Goal: Entertainment & Leisure: Consume media (video, audio)

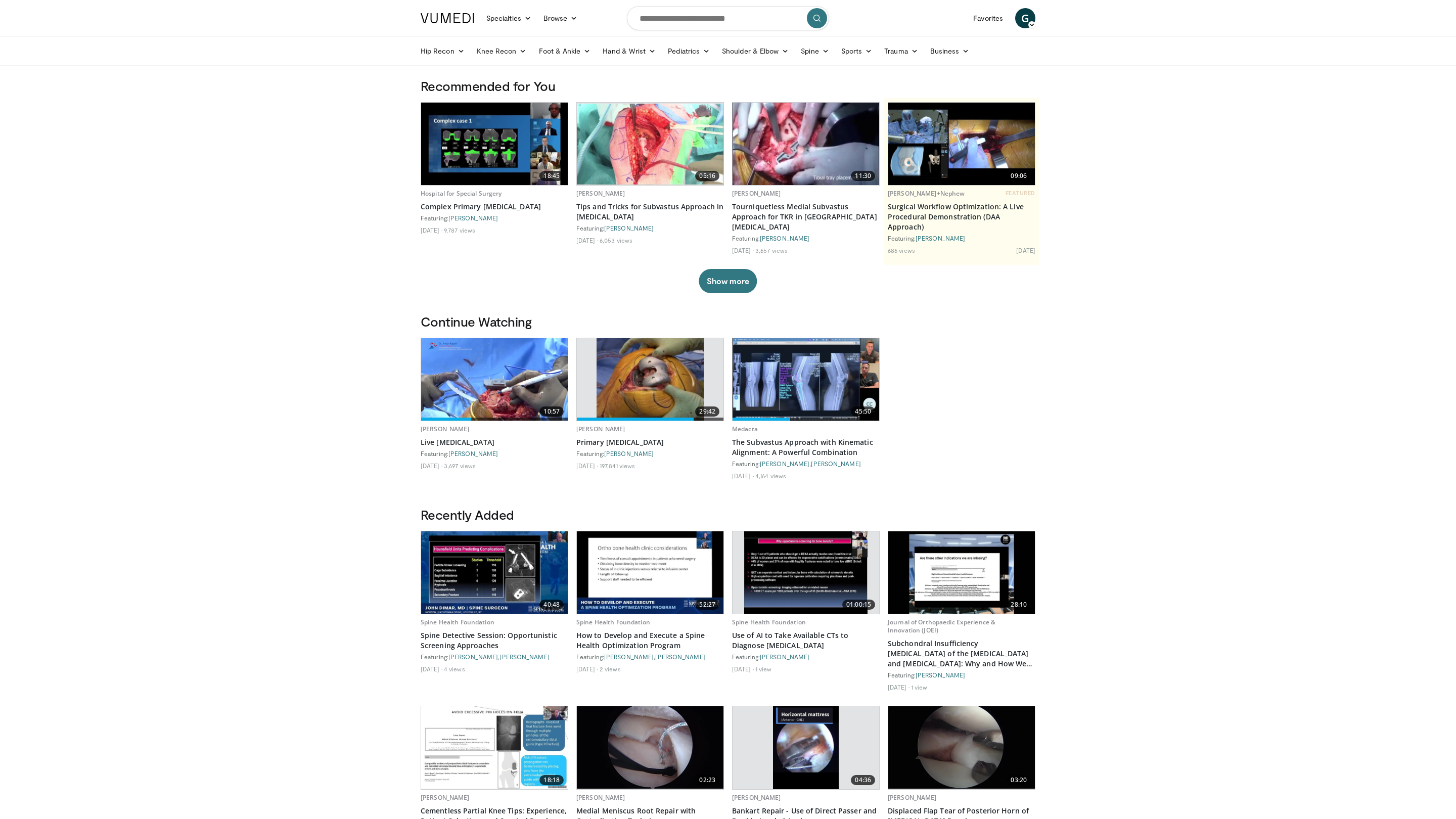
click at [489, 391] on img at bounding box center [494, 379] width 147 height 83
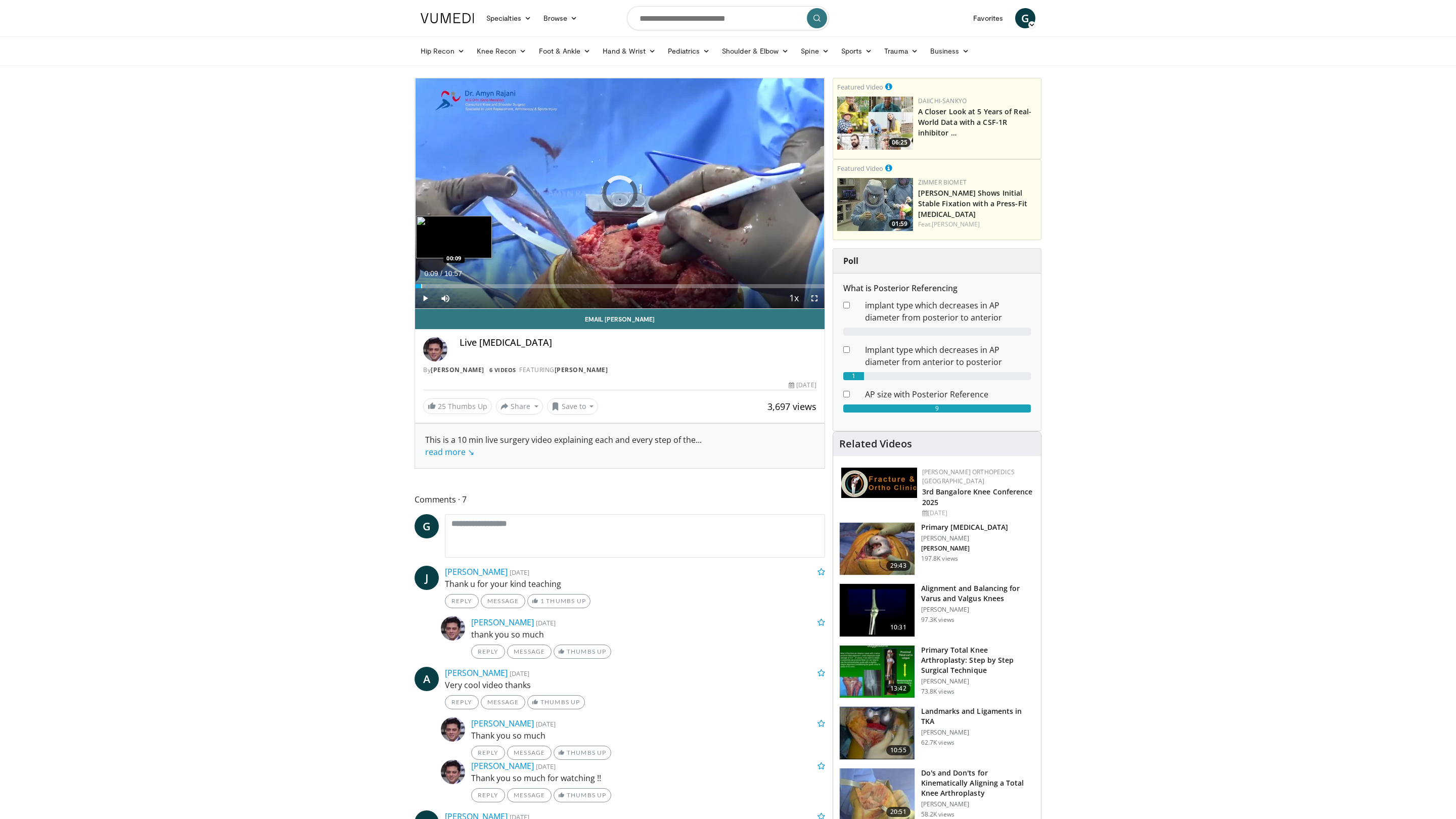
click at [421, 286] on div "Progress Bar" at bounding box center [421, 286] width 1 height 4
click at [816, 296] on span "Video Player" at bounding box center [814, 298] width 20 height 20
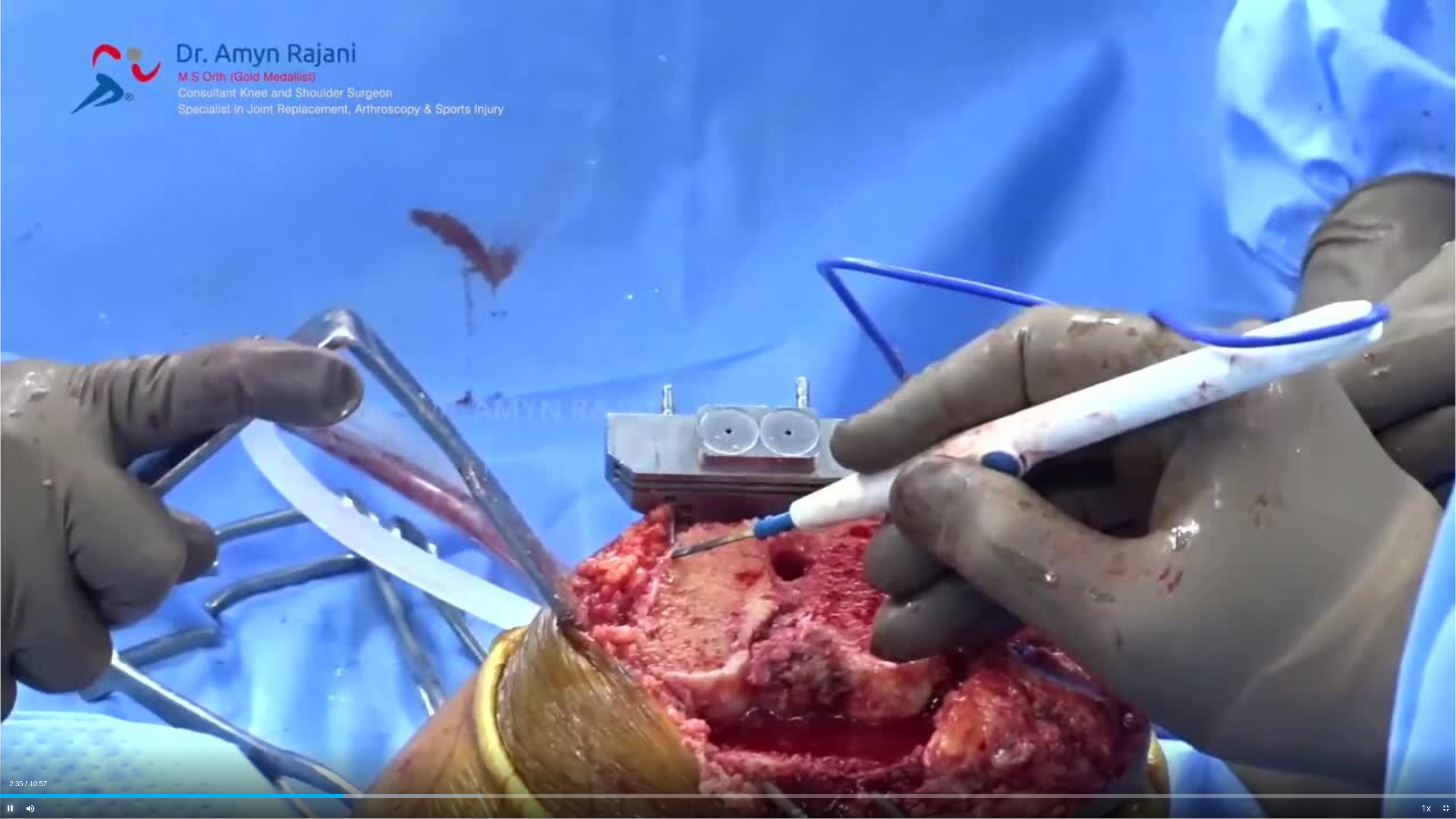
click at [14, 807] on span "Video Player" at bounding box center [10, 809] width 20 height 20
click at [15, 807] on span "Video Player" at bounding box center [10, 809] width 20 height 20
click at [310, 793] on div "Loaded : 34.71% 02:19 02:19" at bounding box center [728, 794] width 1456 height 9
click at [877, 794] on div "Progress Bar" at bounding box center [877, 796] width 1 height 4
click at [822, 797] on div "Progress Bar" at bounding box center [822, 796] width 1 height 4
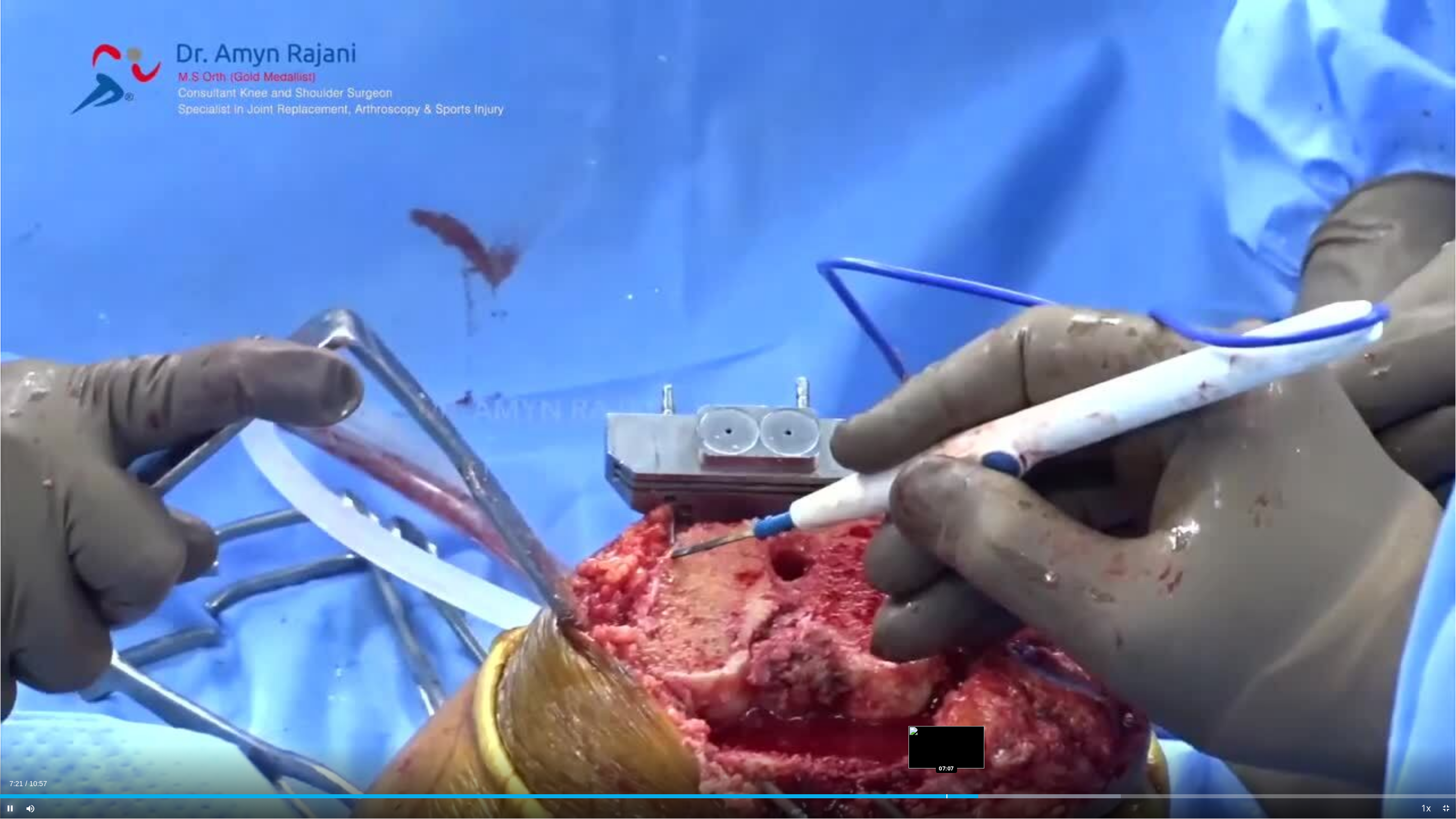
click at [946, 797] on div "Progress Bar" at bounding box center [946, 796] width 1 height 4
click at [926, 800] on div "Current Time 7:08 / Duration 10:57 Pause Skip Backward Skip Forward Mute 0% Loa…" at bounding box center [728, 809] width 1456 height 20
click at [902, 797] on div "Progress Bar" at bounding box center [902, 796] width 1 height 4
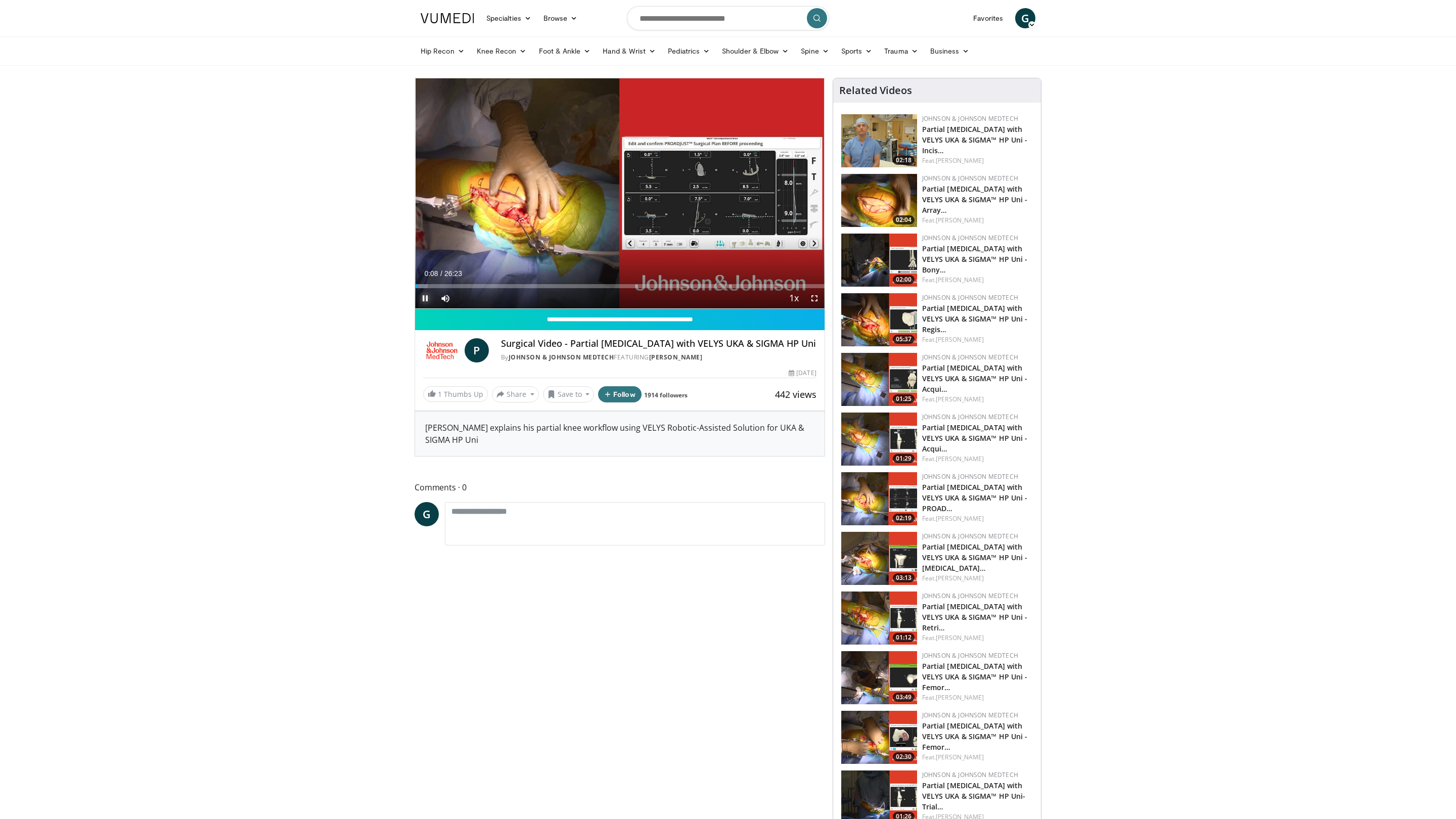
click at [424, 297] on span "Video Player" at bounding box center [425, 298] width 20 height 20
